Goal: Communication & Community: Answer question/provide support

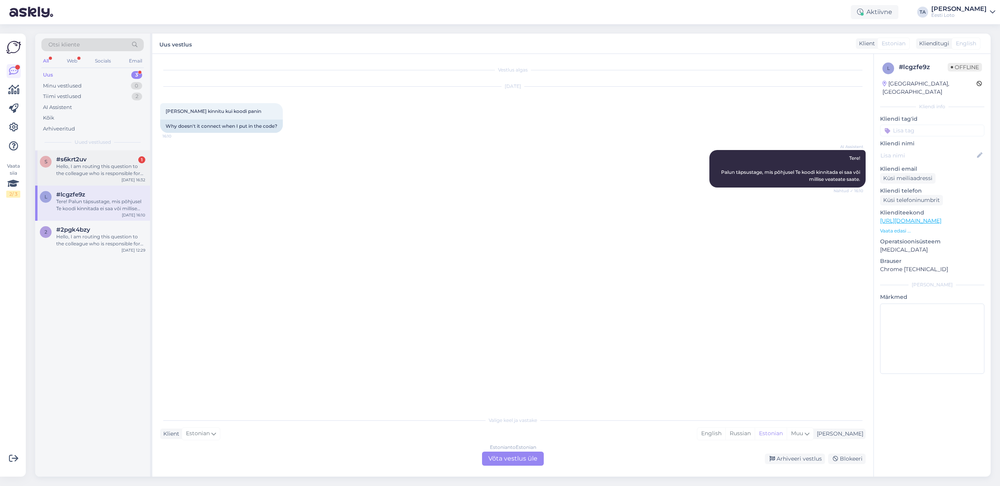
click at [82, 169] on div "Hello, I am routing this question to the colleague who is responsible for this …" at bounding box center [100, 170] width 89 height 14
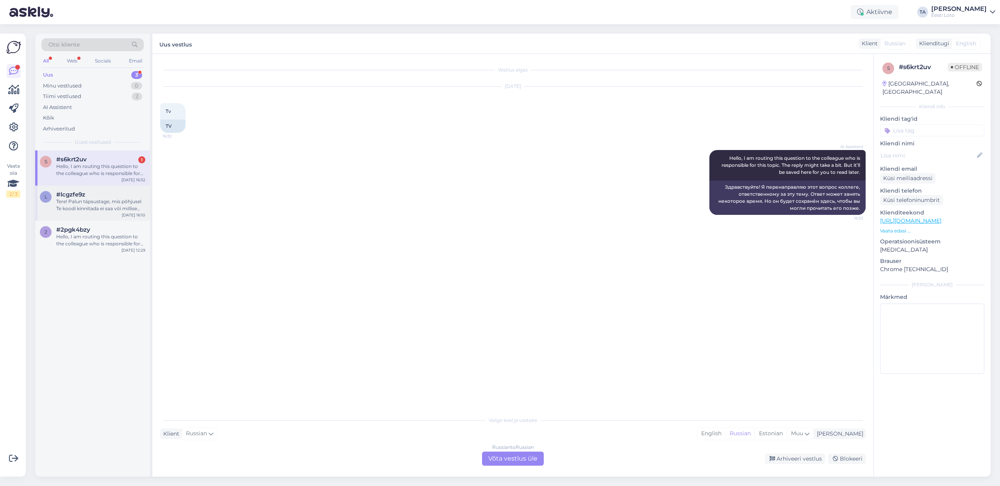
click at [85, 204] on div "Tere! Palun täpsustage, mis põhjusel Te koodi kinnitada ei saa või millise veat…" at bounding box center [100, 205] width 89 height 14
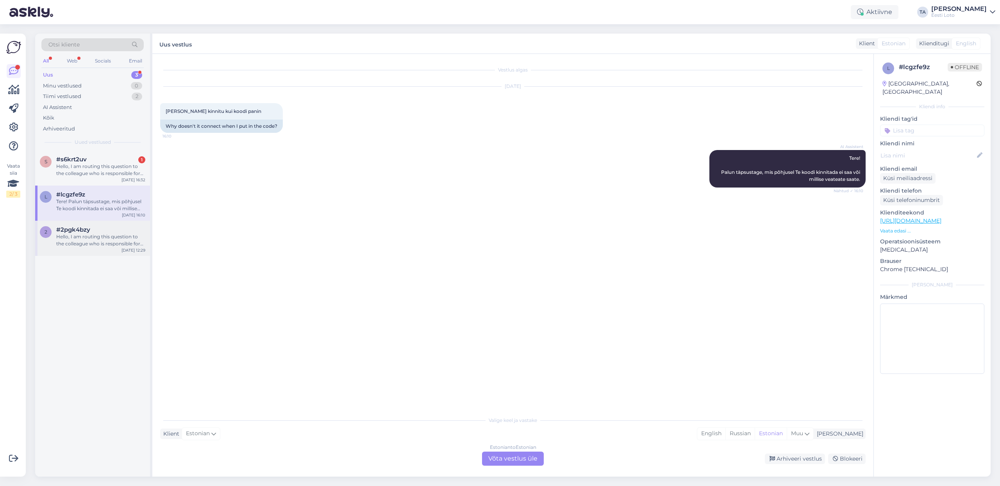
click at [90, 233] on div "Hello, I am routing this question to the colleague who is responsible for this …" at bounding box center [100, 240] width 89 height 14
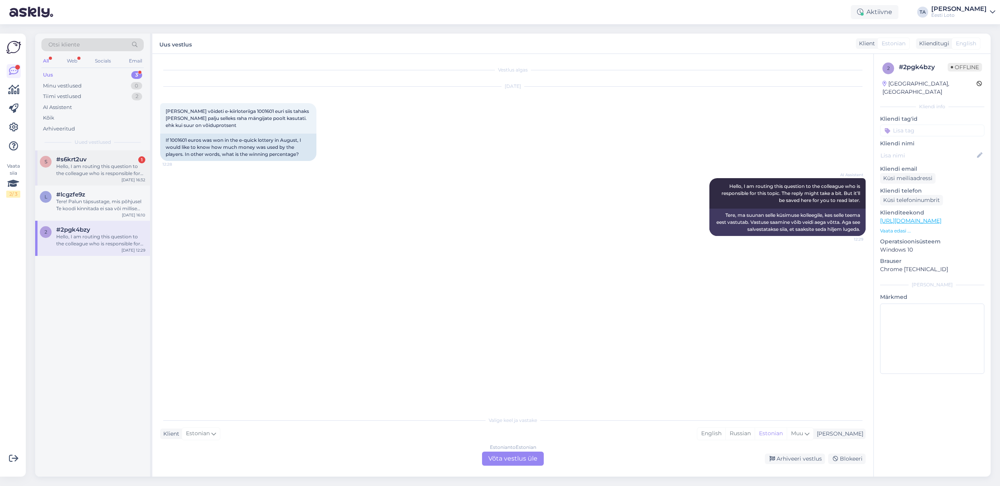
click at [95, 164] on div "Hello, I am routing this question to the colleague who is responsible for this …" at bounding box center [100, 170] width 89 height 14
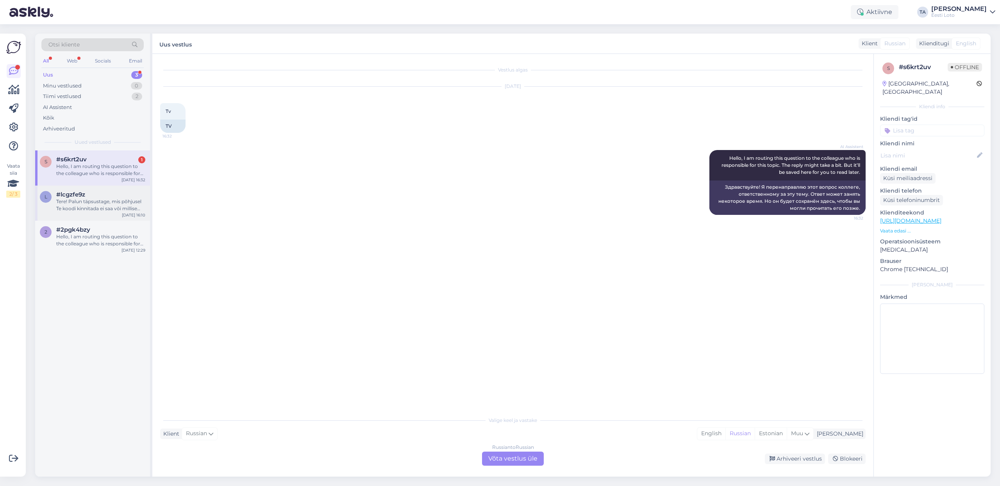
click at [95, 207] on div "Tere! Palun täpsustage, mis põhjusel Te koodi kinnitada ei saa või millise veat…" at bounding box center [100, 205] width 89 height 14
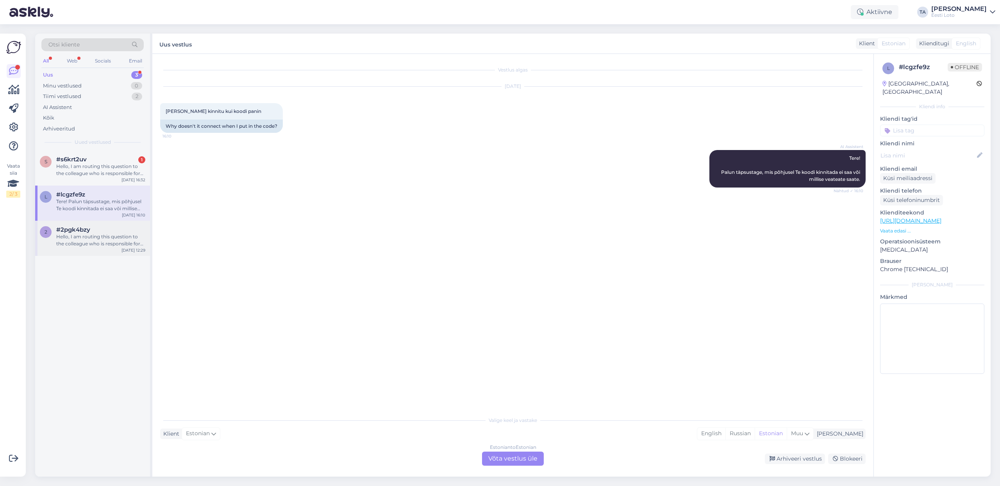
click at [98, 235] on div "Hello, I am routing this question to the colleague who is responsible for this …" at bounding box center [100, 240] width 89 height 14
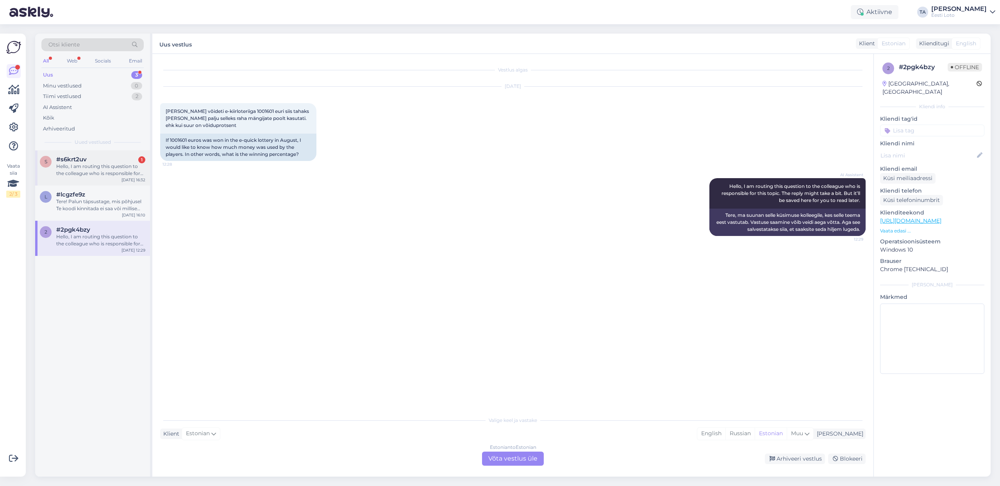
click at [91, 166] on div "Hello, I am routing this question to the colleague who is responsible for this …" at bounding box center [100, 170] width 89 height 14
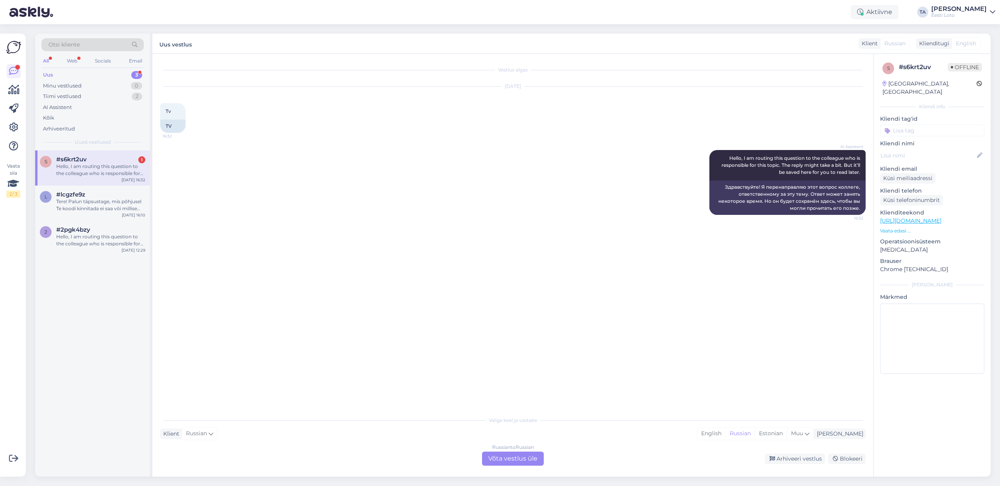
click at [51, 75] on div "Uus" at bounding box center [48, 75] width 10 height 8
click at [102, 169] on div "Hello, I am routing this question to the colleague who is responsible for this …" at bounding box center [100, 170] width 89 height 14
click at [52, 73] on div "Uus" at bounding box center [48, 75] width 10 height 8
click at [87, 204] on div "Tere! Palun täpsustage, mis põhjusel Te koodi kinnitada ei saa või millise veat…" at bounding box center [100, 205] width 89 height 14
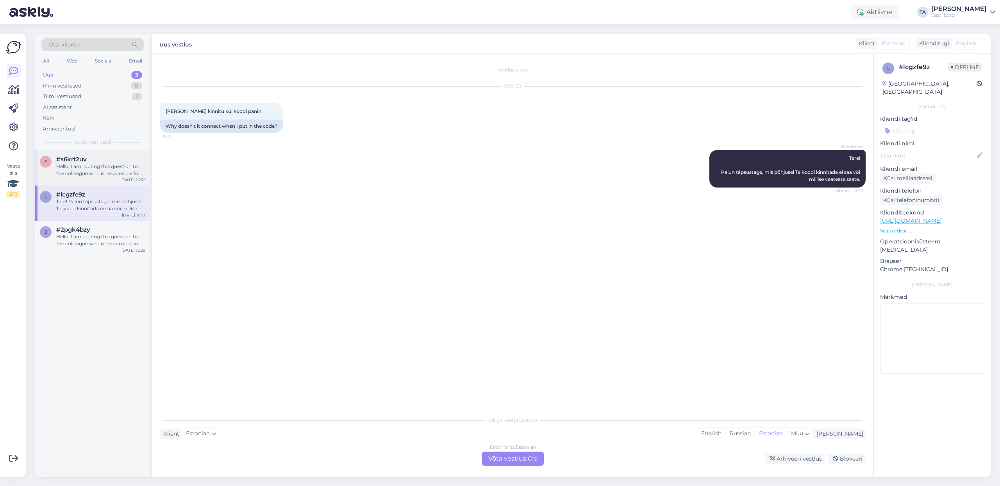
click at [66, 166] on div "Hello, I am routing this question to the colleague who is responsible for this …" at bounding box center [100, 170] width 89 height 14
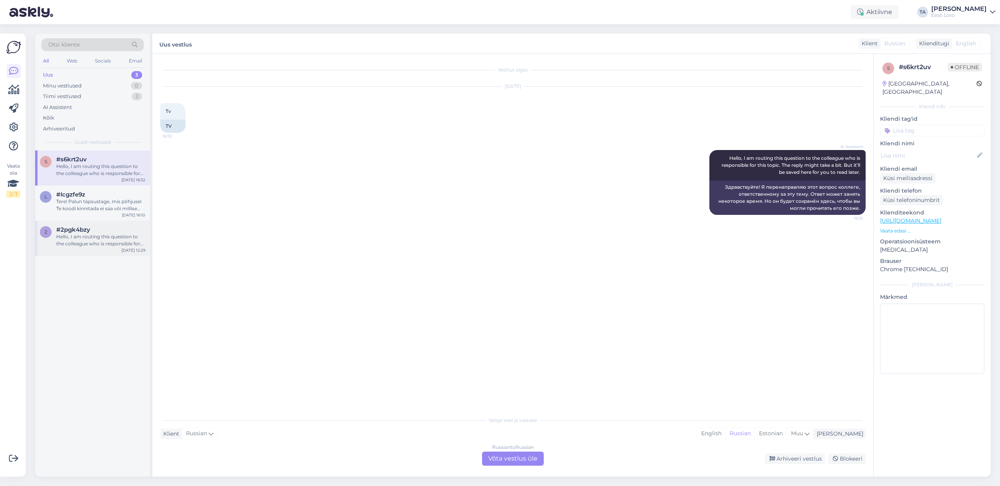
click at [75, 231] on span "#2pgk4bzy" at bounding box center [73, 229] width 34 height 7
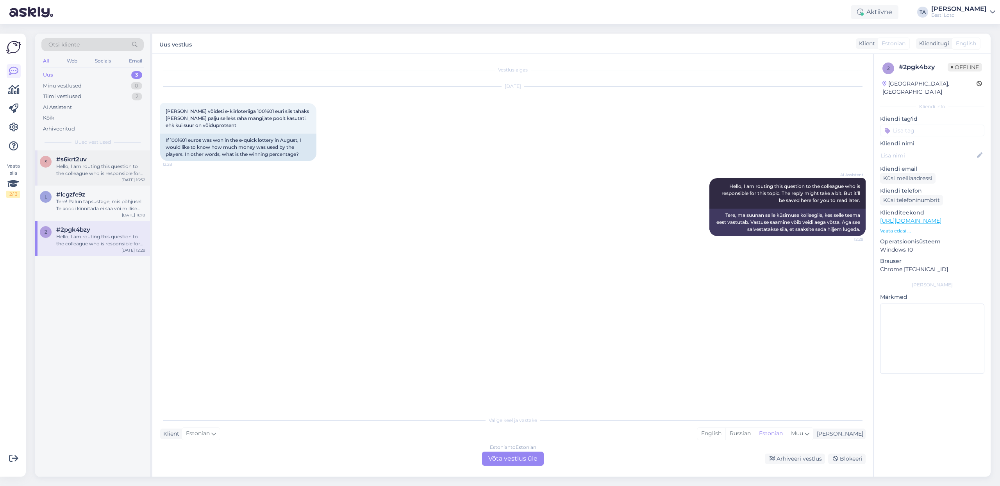
click at [72, 165] on div "Hello, I am routing this question to the colleague who is responsible for this …" at bounding box center [100, 170] width 89 height 14
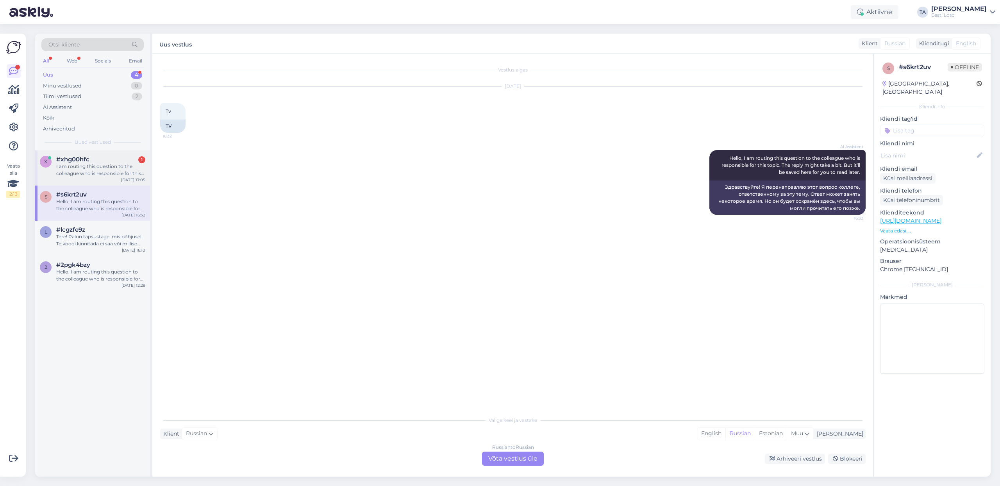
click at [72, 167] on div "I am routing this question to the colleague who is responsible for this topic. …" at bounding box center [100, 170] width 89 height 14
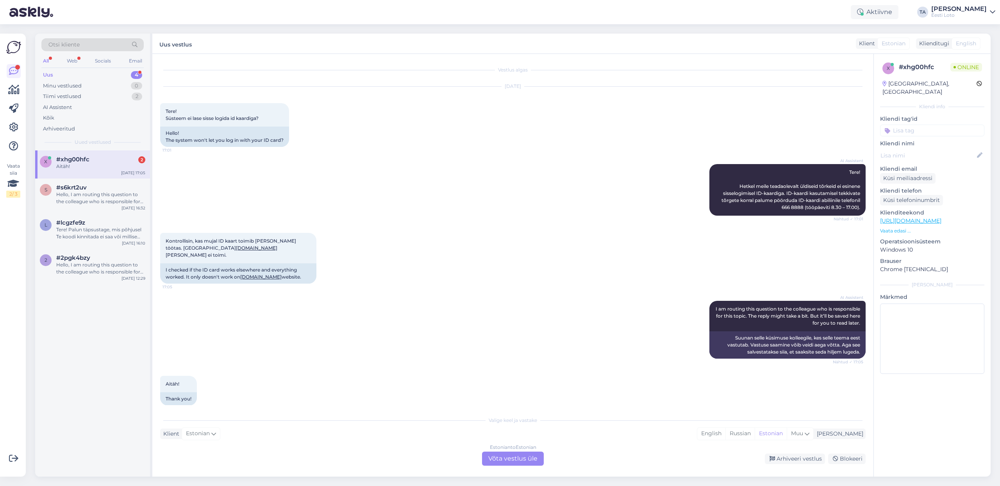
scroll to position [2, 0]
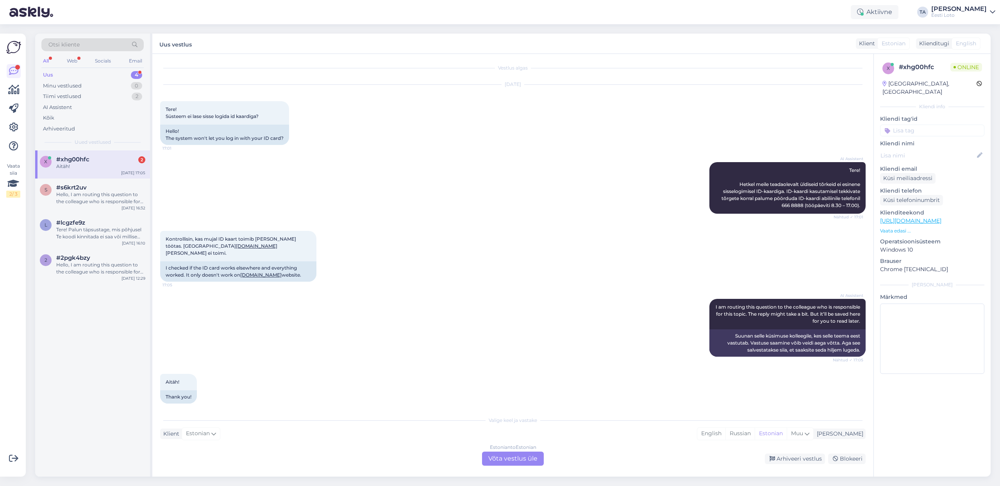
click at [516, 460] on div "Estonian to Estonian Võta vestlus üle" at bounding box center [513, 459] width 62 height 14
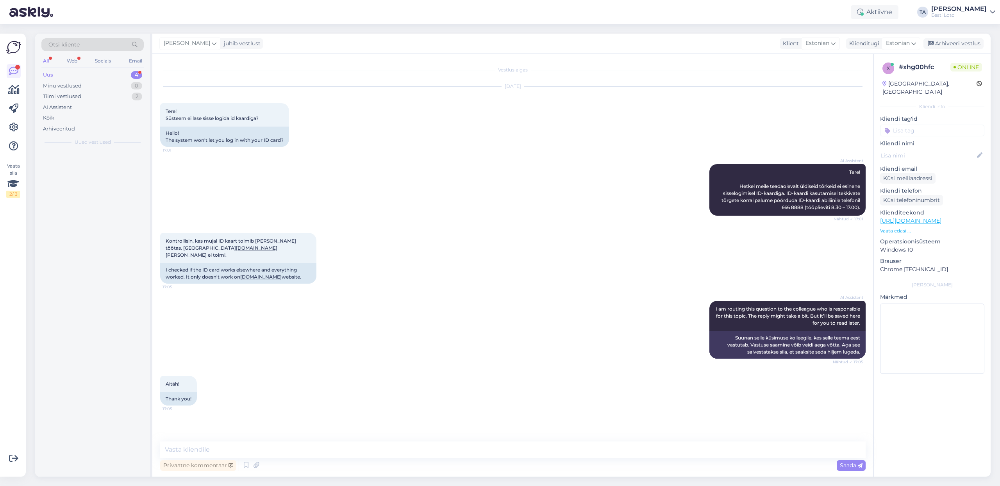
scroll to position [0, 0]
click at [240, 449] on textarea at bounding box center [513, 449] width 706 height 16
paste textarea "Hetkel meile teadaolevalt üldiseid tõrkeid ei esine sisselogimisel ID-kaardiga.…"
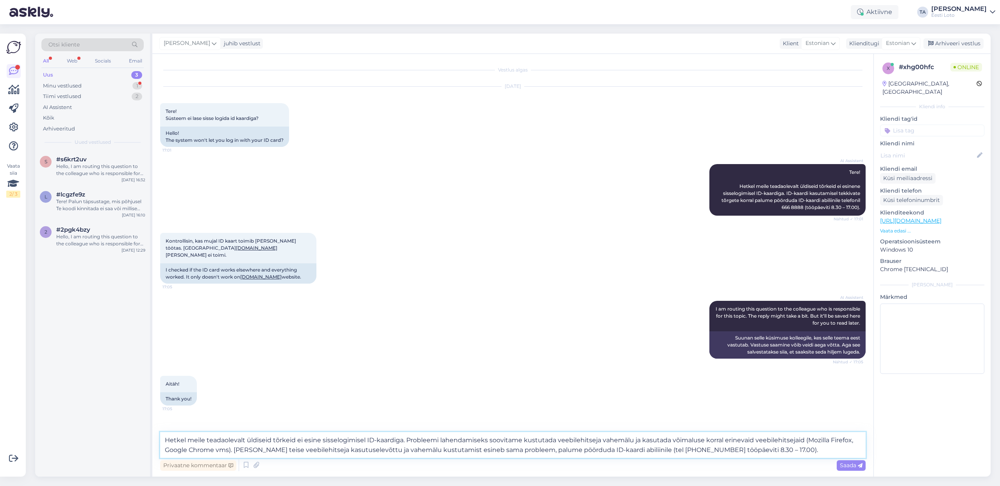
click at [166, 441] on textarea "Hetkel meile teadaolevalt üldiseid tõrkeid ei esine sisselogimisel ID-kaardiga.…" at bounding box center [513, 445] width 706 height 26
type textarea "Tere. Hetkel meile teadaolevalt üldiseid tõrkeid ei esine sisselogimisel ID-kaa…"
click at [845, 465] on span "Saada" at bounding box center [851, 465] width 23 height 7
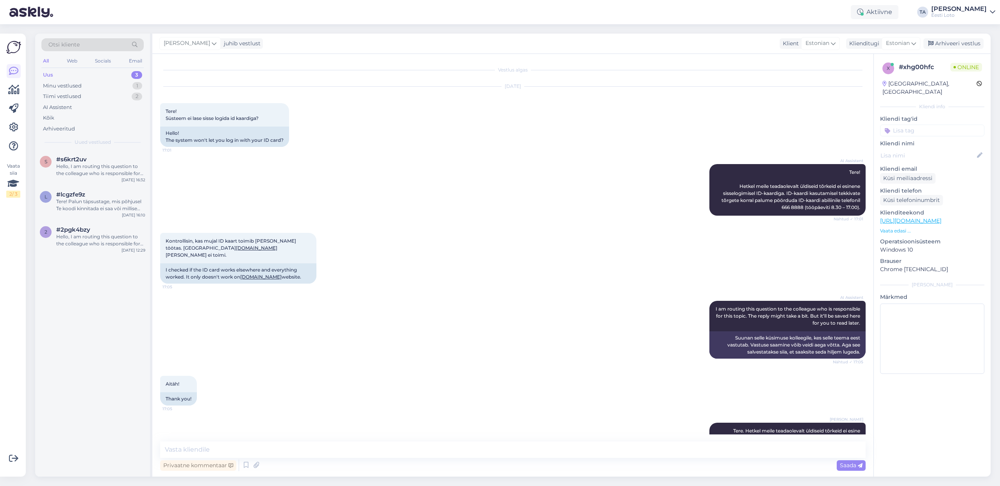
scroll to position [55, 0]
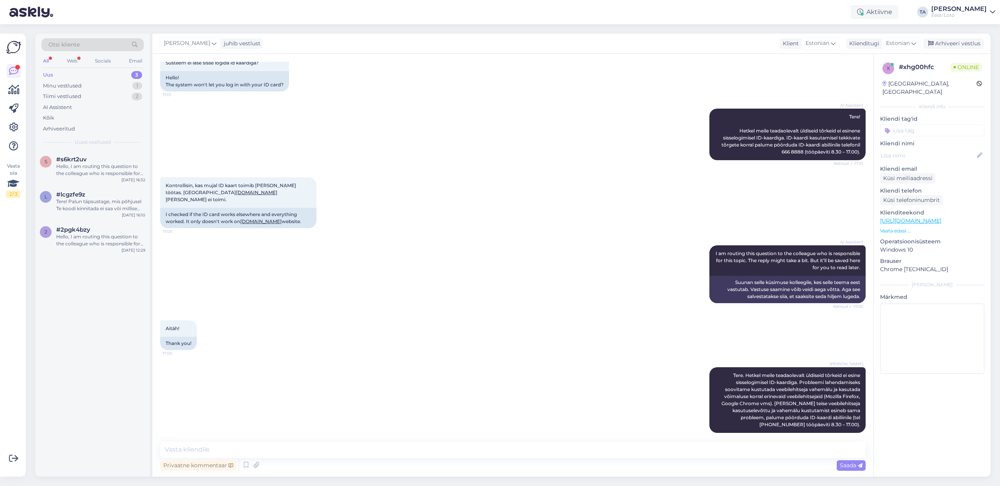
click at [908, 125] on input at bounding box center [932, 131] width 104 height 12
type input "id"
click at [952, 197] on span "ID-kaart" at bounding box center [947, 199] width 20 height 5
click at [961, 40] on div "Arhiveeri vestlus" at bounding box center [954, 43] width 60 height 11
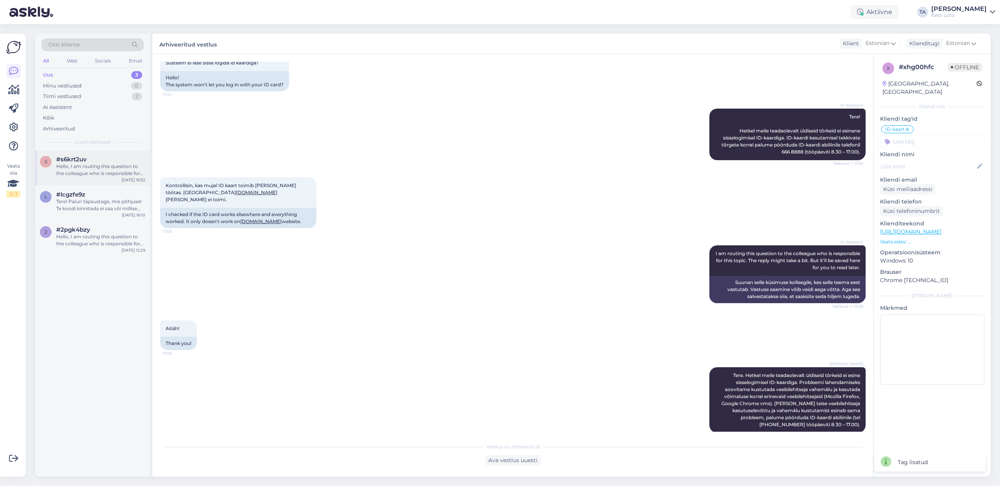
click at [92, 163] on div "Hello, I am routing this question to the colleague who is responsible for this …" at bounding box center [100, 170] width 89 height 14
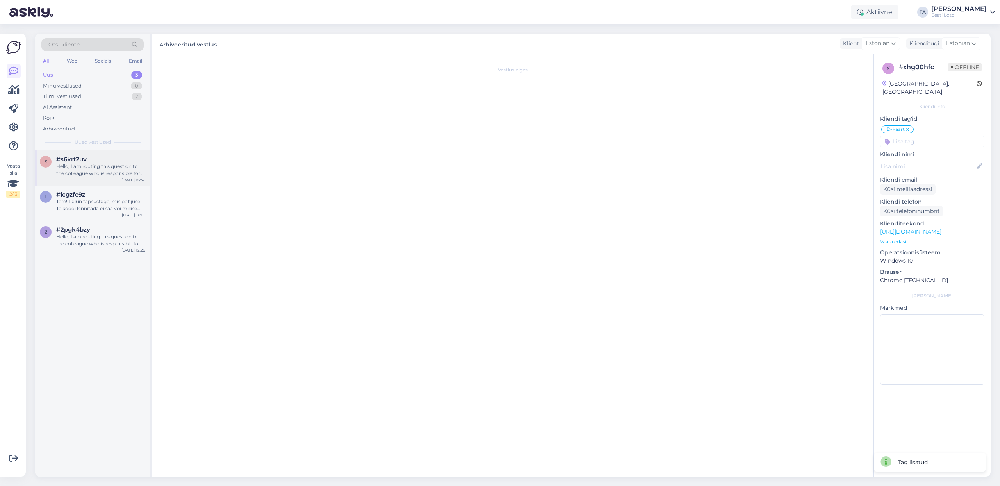
scroll to position [0, 0]
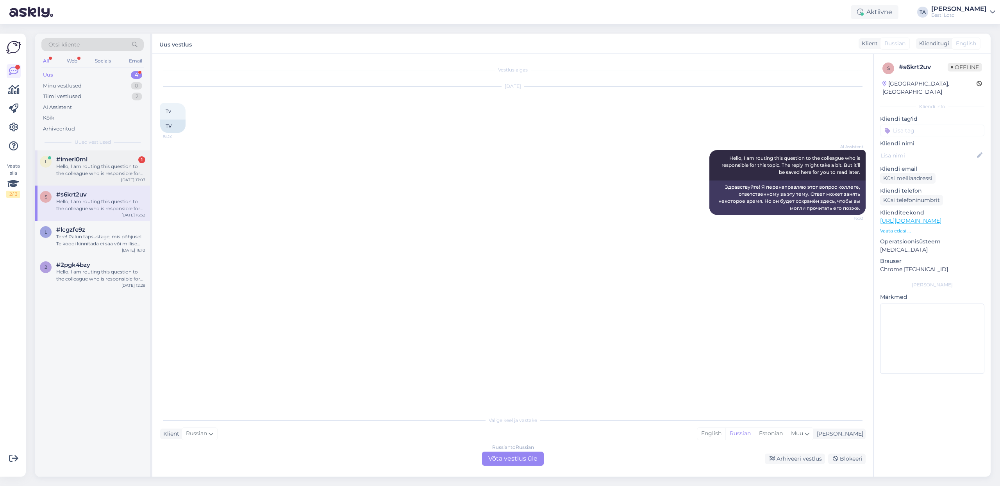
click at [87, 168] on div "Hello, I am routing this question to the colleague who is responsible for this …" at bounding box center [100, 170] width 89 height 14
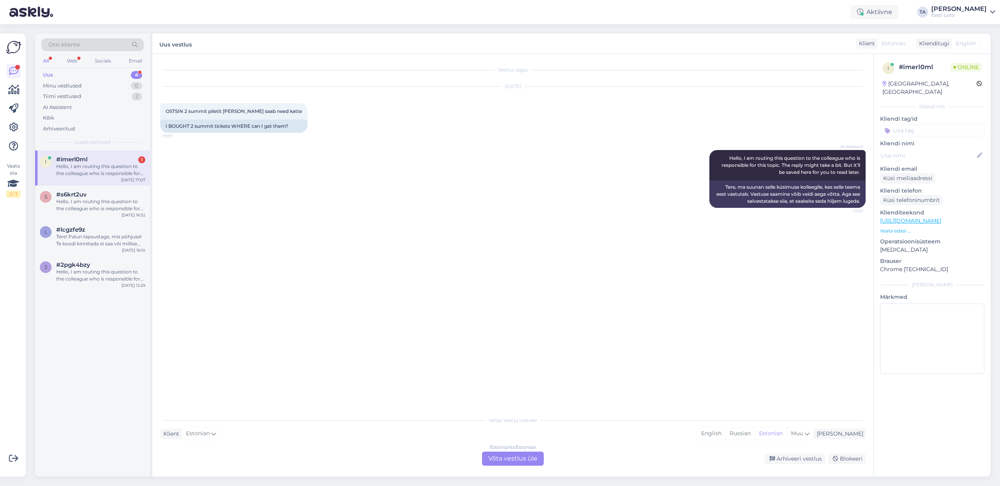
click at [509, 461] on div "Estonian to Estonian Võta vestlus üle" at bounding box center [513, 459] width 62 height 14
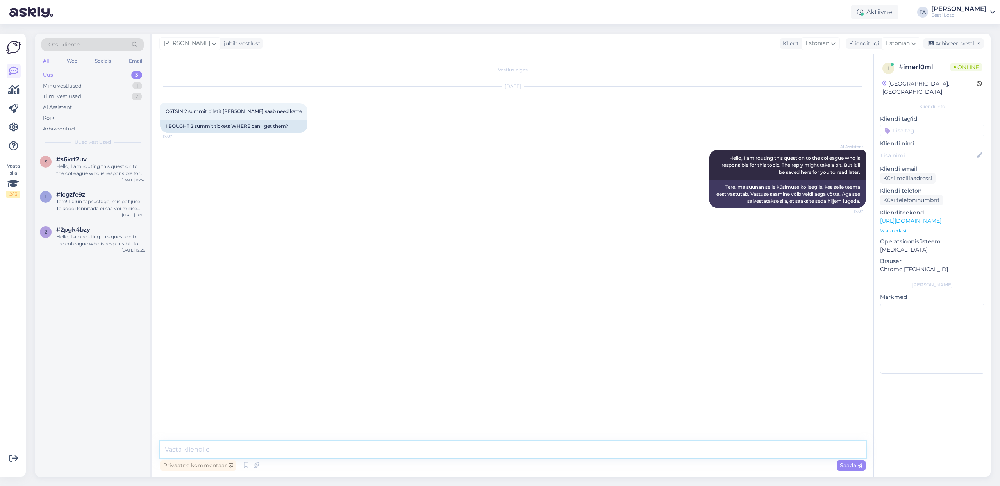
click at [281, 444] on textarea at bounding box center [513, 449] width 706 height 16
drag, startPoint x: 264, startPoint y: 449, endPoint x: 260, endPoint y: 461, distance: 12.2
click at [263, 450] on textarea "Tere. Kui ostsite piletid interntis siis neid näee valikus "Minu piletid" ja e-…" at bounding box center [513, 449] width 706 height 16
click at [277, 430] on div "Vestlus algas [DATE] OSTSIN 2 summit piletit [PERSON_NAME] saab need katte 17:0…" at bounding box center [516, 248] width 713 height 373
drag, startPoint x: 263, startPoint y: 450, endPoint x: 259, endPoint y: 466, distance: 16.7
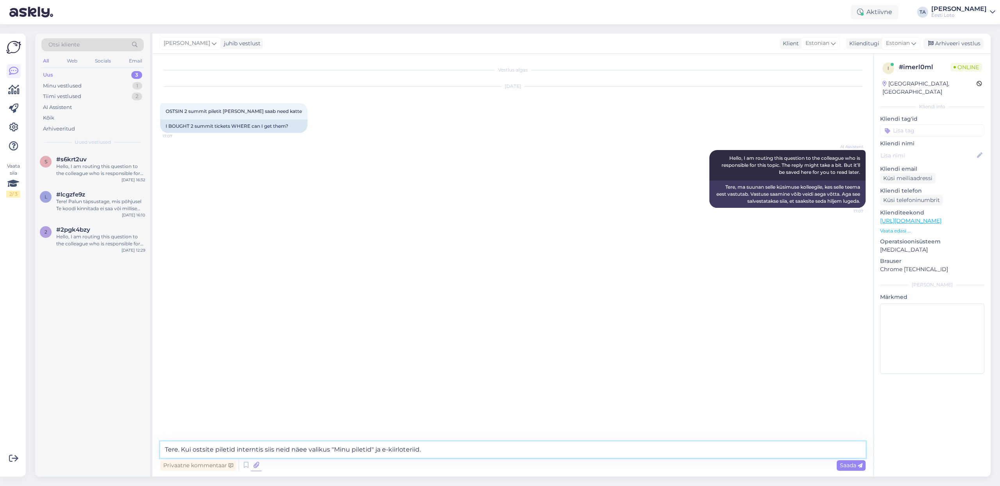
click at [263, 450] on textarea "Tere. Kui ostsite piletid interntis siis neid näee valikus "Minu piletid" ja e-…" at bounding box center [513, 449] width 706 height 16
click at [272, 384] on div "Vestlus algas [DATE] OSTSIN 2 summit piletit [PERSON_NAME] saab need katte 17:0…" at bounding box center [516, 248] width 713 height 373
drag, startPoint x: 254, startPoint y: 450, endPoint x: 259, endPoint y: 458, distance: 9.3
click at [255, 451] on textarea "Tere. Kui ostsite piletid interntis siis neid näee valikus "Minu piletid" ja e-…" at bounding box center [513, 449] width 706 height 16
click at [262, 449] on textarea "Tere. Kui ostsite piletid interntis siis neid näee valikus "Minu piletid" ja e-…" at bounding box center [513, 449] width 706 height 16
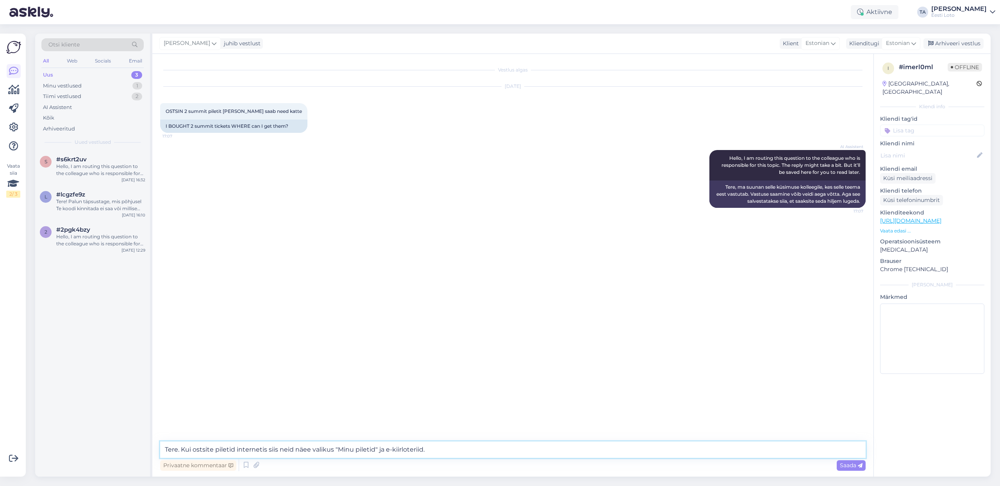
drag, startPoint x: 306, startPoint y: 450, endPoint x: 310, endPoint y: 455, distance: 5.8
click at [307, 452] on textarea "Tere. Kui ostsite piletid internetis siis neid näee valikus "Minu piletid" ja e…" at bounding box center [513, 449] width 706 height 16
click at [293, 451] on textarea "Tere. Kui ostsite piletid internetis siis neid näete valikus "Minu piletid" ja …" at bounding box center [513, 449] width 706 height 16
click at [468, 455] on textarea "Tere. Kui ostsite piletid internetis, piletid näete valikus "Minu piletid" ja e…" at bounding box center [513, 449] width 706 height 16
type textarea "Tere. Kui ostsite piletid internetis, piletid näete valikus "Minu piletid" ja e…"
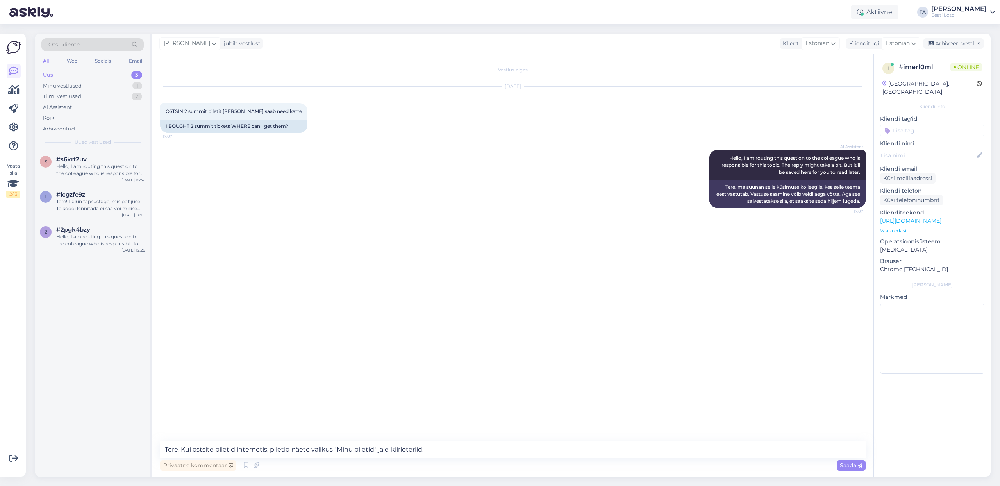
click at [849, 467] on span "Saada" at bounding box center [851, 465] width 23 height 7
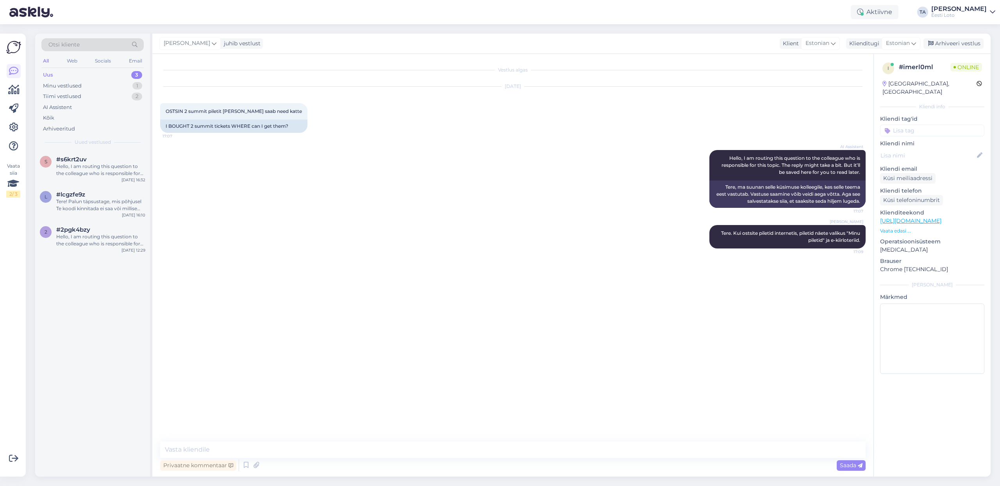
click at [907, 126] on input at bounding box center [932, 131] width 104 height 12
type input "e-kiir"
click at [933, 148] on div "e-kiirloterii" at bounding box center [932, 152] width 33 height 8
click at [945, 43] on div "Arhiveeri vestlus" at bounding box center [954, 43] width 60 height 11
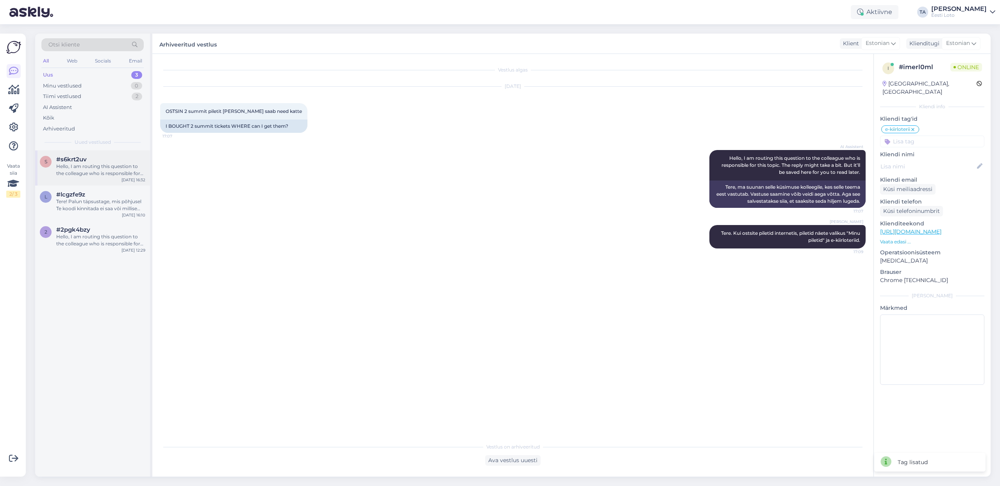
click at [106, 166] on div "Hello, I am routing this question to the colleague who is responsible for this …" at bounding box center [100, 170] width 89 height 14
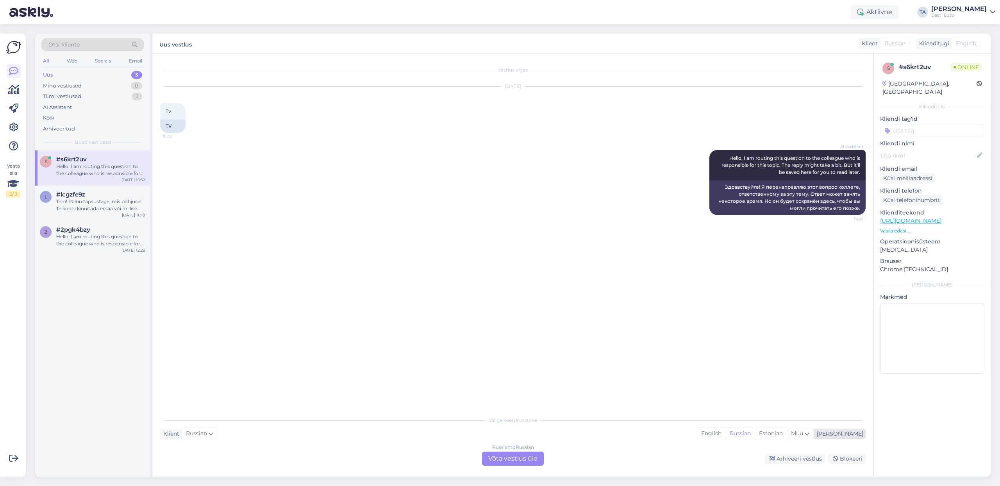
click at [809, 434] on icon at bounding box center [807, 433] width 5 height 9
type input "est"
click at [780, 417] on link "Estonian" at bounding box center [781, 413] width 86 height 13
drag, startPoint x: 490, startPoint y: 455, endPoint x: 493, endPoint y: 456, distance: 4.0
click at [490, 455] on div "Russian to Estonian Võta vestlus üle" at bounding box center [513, 459] width 62 height 14
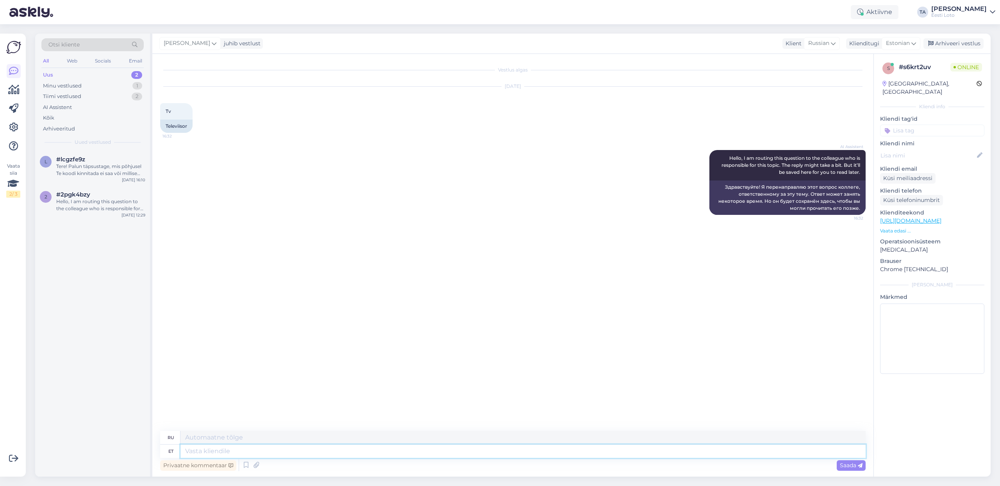
click at [216, 456] on textarea at bounding box center [522, 451] width 685 height 13
type textarea "Tere"
type textarea "Привет"
type textarea "Tere."
type textarea "Привет."
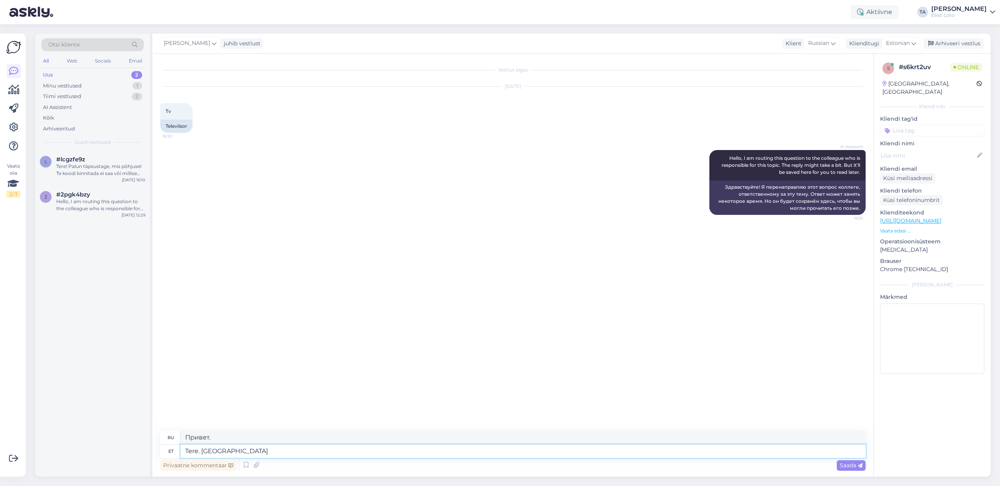
type textarea "Tere. Palun t"
type textarea "Здравствуйте. Пожалуйста."
type textarea "Tere. Palun täpsustage e"
type textarea "Здравствуйте. Уточните, пожалуйста."
type textarea "Tere. Palun täpsustage enda k"
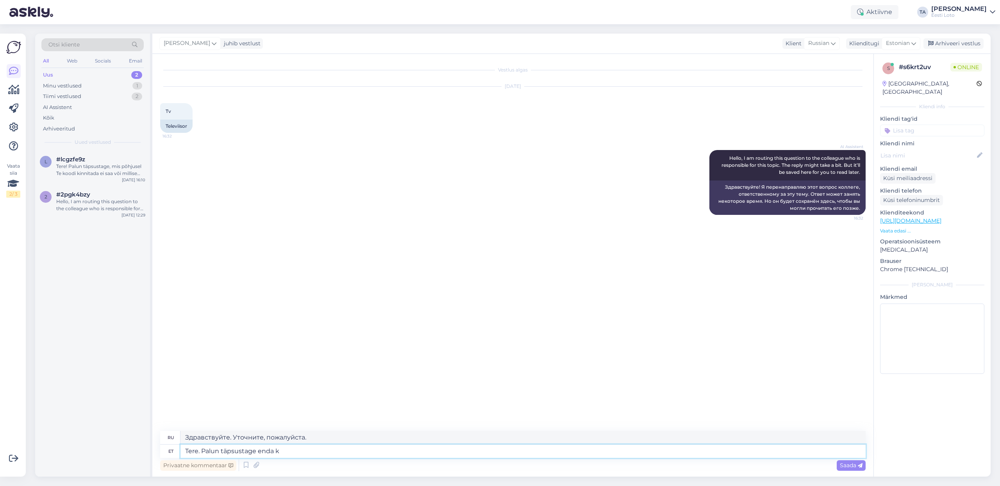
type textarea "Здравствуйте. Пожалуйста, укажите ваш"
type textarea "Tere. Palun täpsustage enda küsimust."
type textarea "Здравствуйте. Пожалуйста, уточните ваш вопрос."
type textarea "Tere. Palun täpsustage enda küsimust."
click at [839, 462] on div "Saada" at bounding box center [851, 465] width 29 height 11
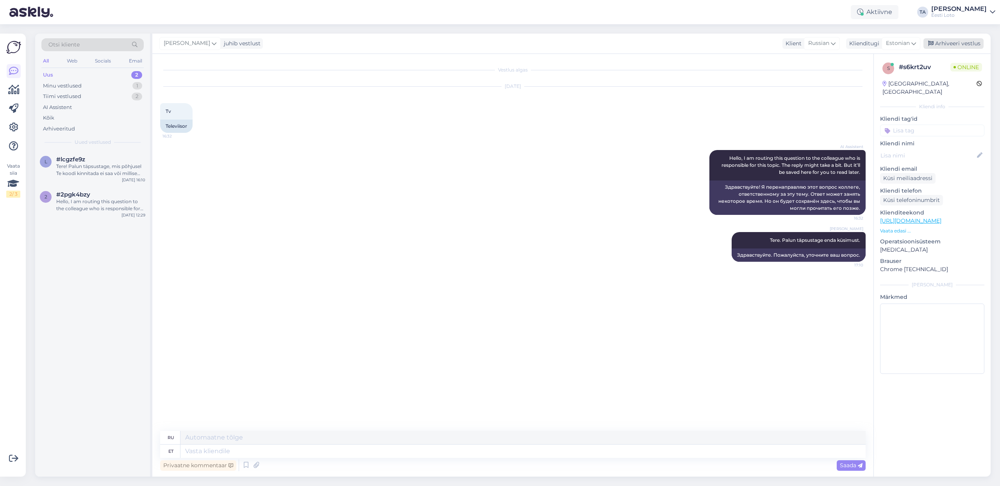
click at [957, 45] on div "Arhiveeri vestlus" at bounding box center [954, 43] width 60 height 11
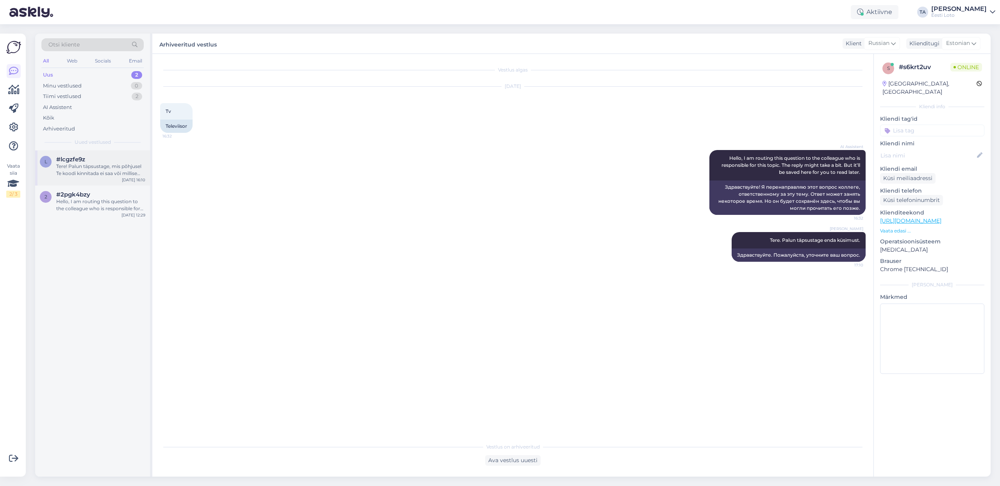
drag, startPoint x: 128, startPoint y: 154, endPoint x: 107, endPoint y: 168, distance: 24.8
click at [120, 159] on div "l #lcgzfe9z Tere! Palun täpsustage, mis põhjusel Te koodi kinnitada ei saa või …" at bounding box center [92, 167] width 115 height 35
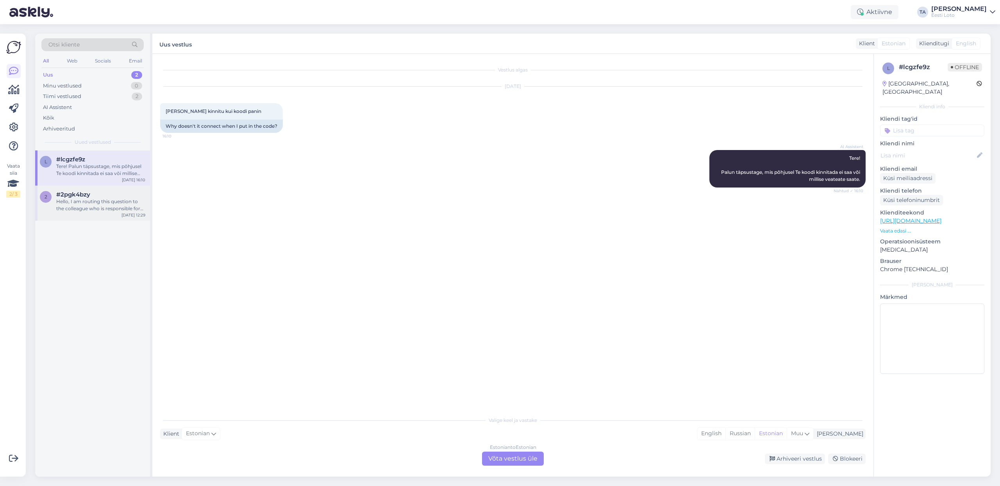
click at [79, 195] on span "#2pgk4bzy" at bounding box center [73, 194] width 34 height 7
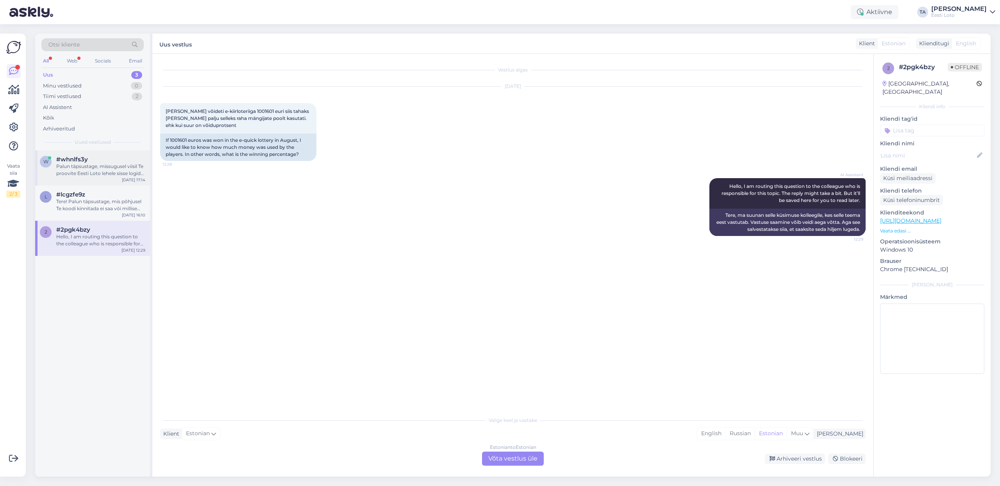
click at [64, 160] on span "#whnlfs3y" at bounding box center [72, 159] width 32 height 7
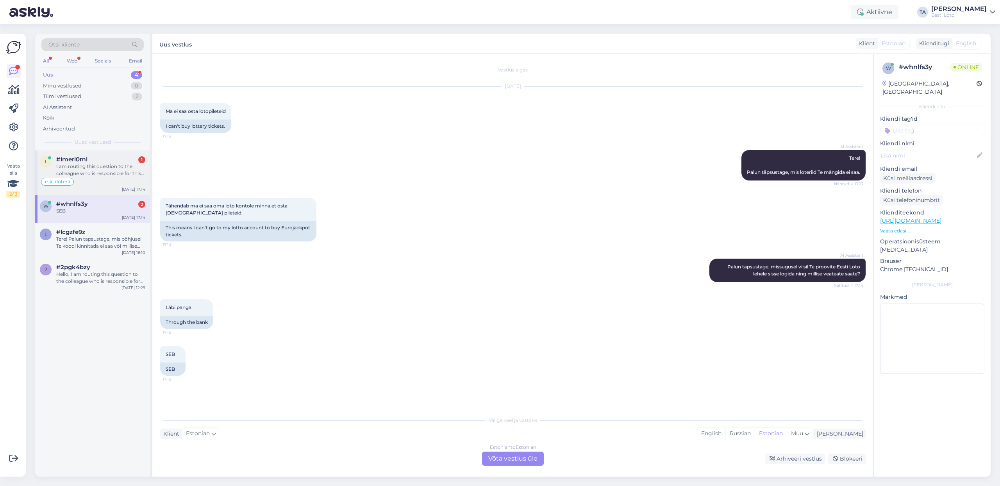
click at [84, 170] on div "I am routing this question to the colleague who is responsible for this topic. …" at bounding box center [100, 170] width 89 height 14
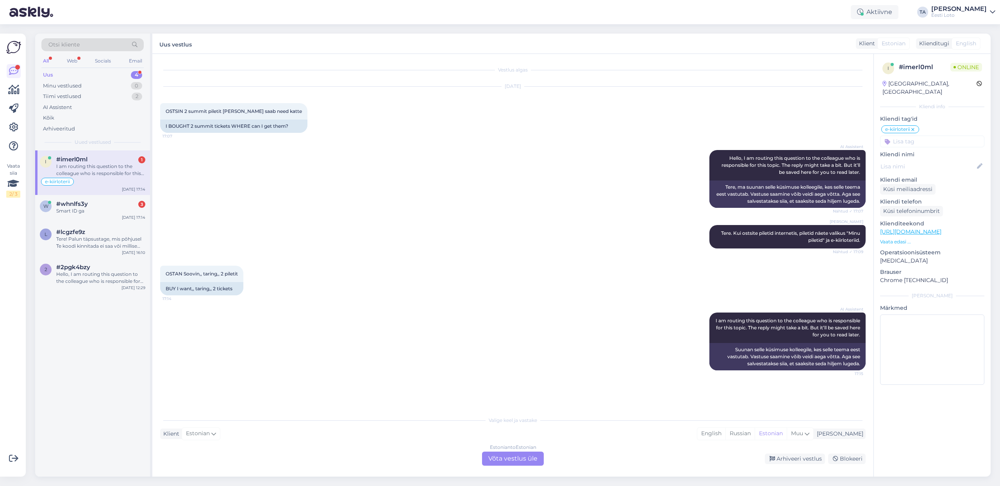
click at [518, 459] on div "Estonian to Estonian Võta vestlus üle" at bounding box center [513, 459] width 62 height 14
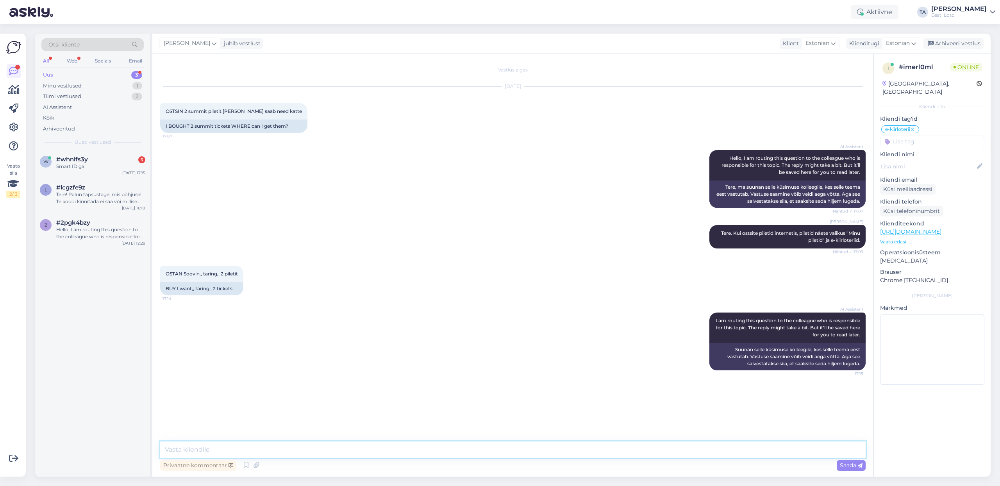
click at [261, 450] on textarea at bounding box center [513, 449] width 706 height 16
type textarea "Täringu pileteid saab osta müügipunktides."
click at [845, 467] on span "Saada" at bounding box center [851, 465] width 23 height 7
click at [91, 169] on div "Smart ID ga" at bounding box center [100, 166] width 89 height 7
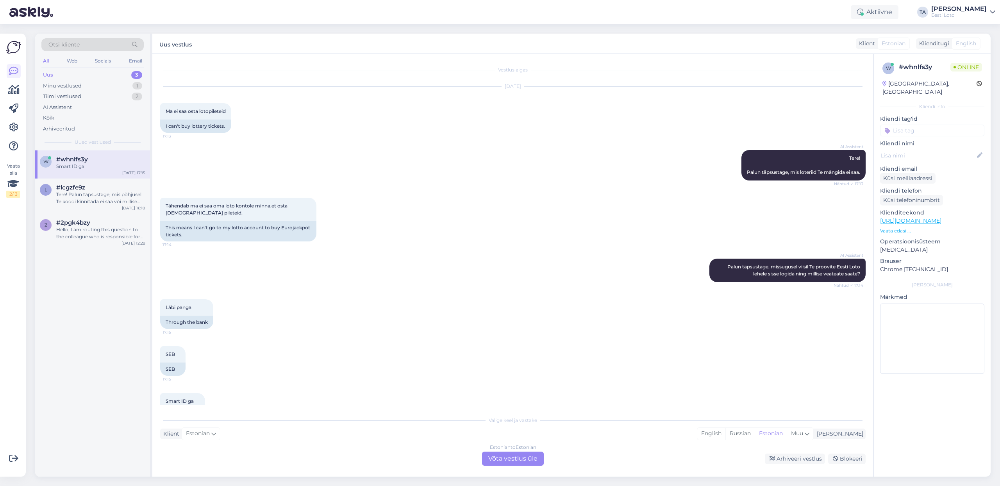
scroll to position [26, 0]
